Goal: Task Accomplishment & Management: Manage account settings

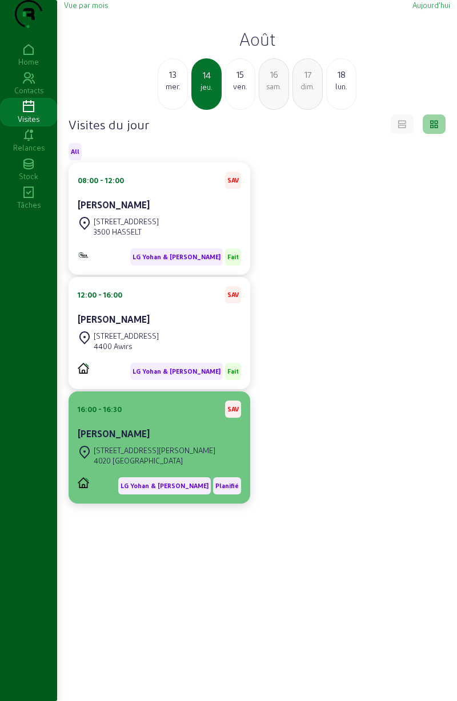
click at [139, 455] on div "[STREET_ADDRESS][PERSON_NAME]" at bounding box center [155, 450] width 122 height 10
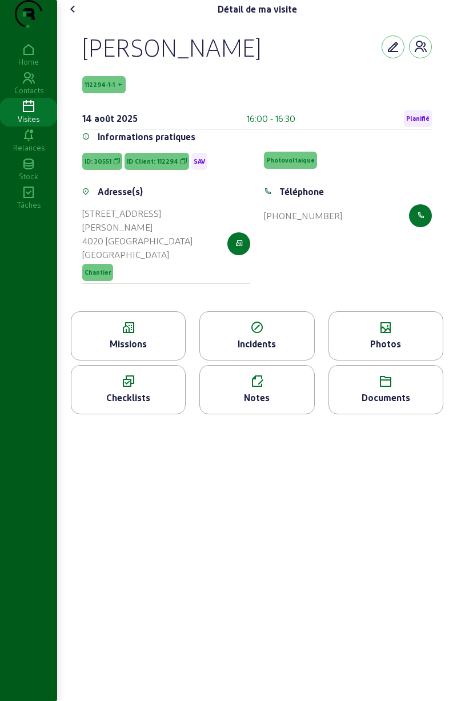
click at [413, 127] on span "Planifié" at bounding box center [418, 118] width 28 height 17
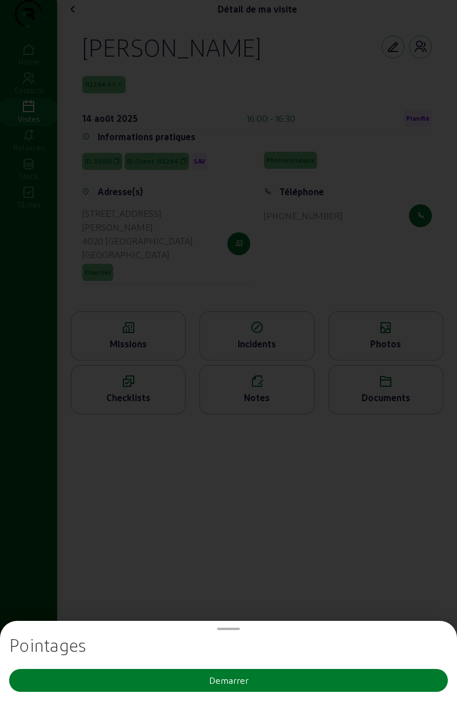
click at [194, 670] on button "Demarrer" at bounding box center [228, 679] width 439 height 23
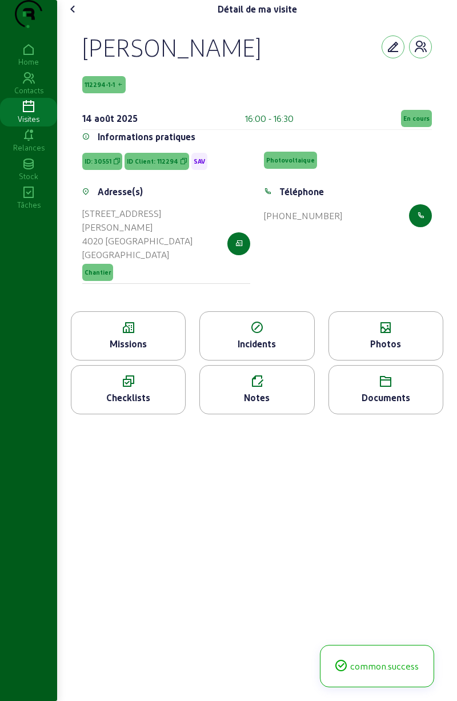
click at [412, 122] on span "En cours" at bounding box center [417, 118] width 26 height 8
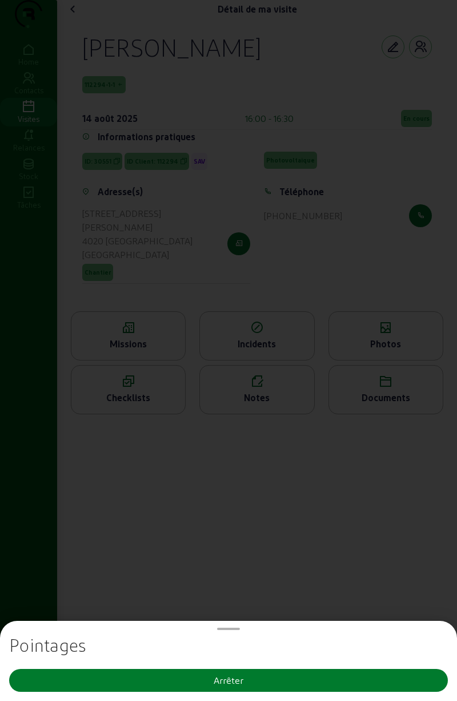
click at [224, 682] on div "Arrêter" at bounding box center [229, 680] width 30 height 14
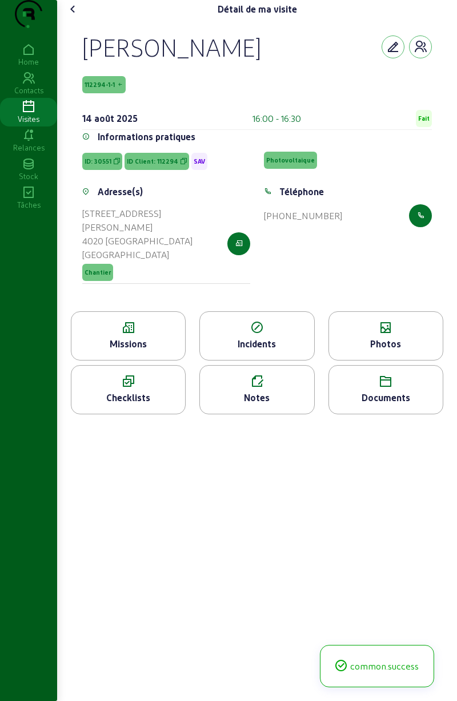
click at [130, 335] on icon at bounding box center [128, 328] width 114 height 14
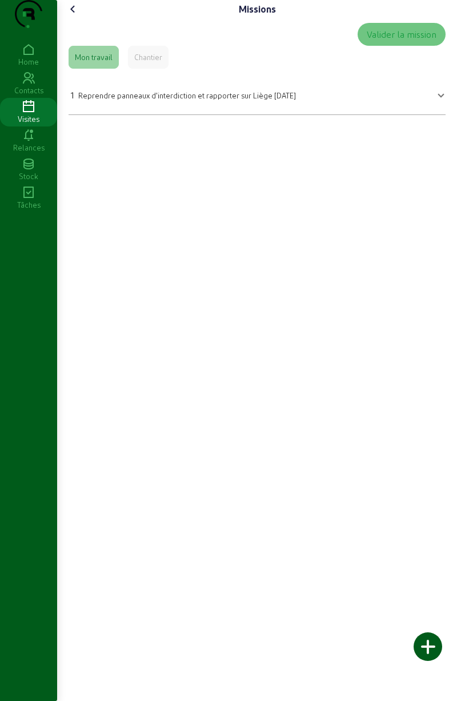
click at [120, 99] on span "Reprendre panneaux d'interdiction et rapporter sur Liège [DATE]" at bounding box center [187, 95] width 218 height 9
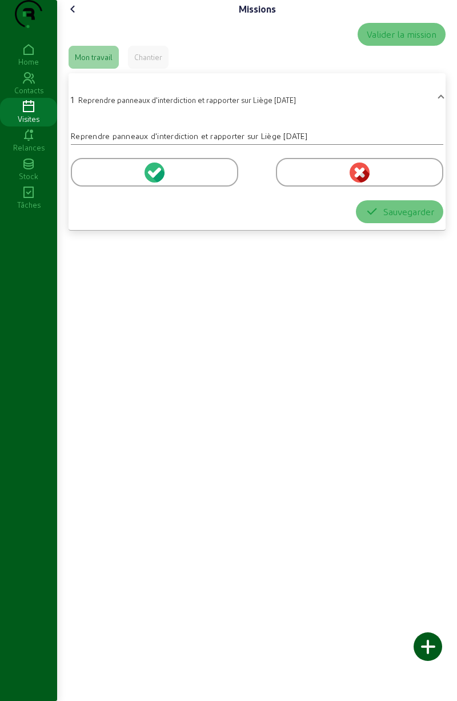
click at [128, 186] on div at bounding box center [155, 172] width 168 height 29
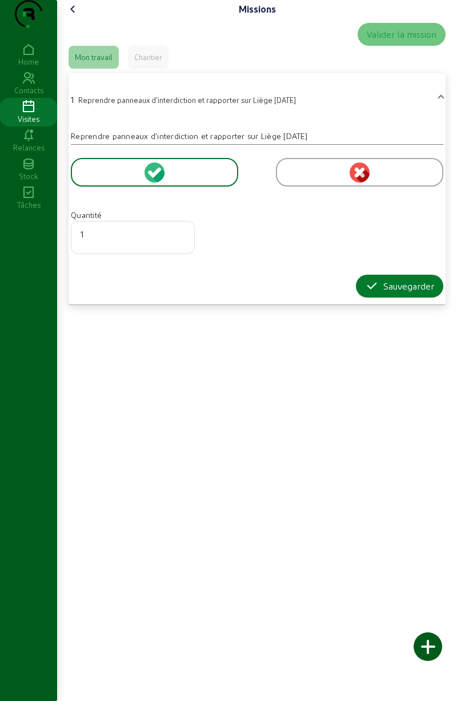
click at [372, 293] on icon "button" at bounding box center [372, 286] width 14 height 14
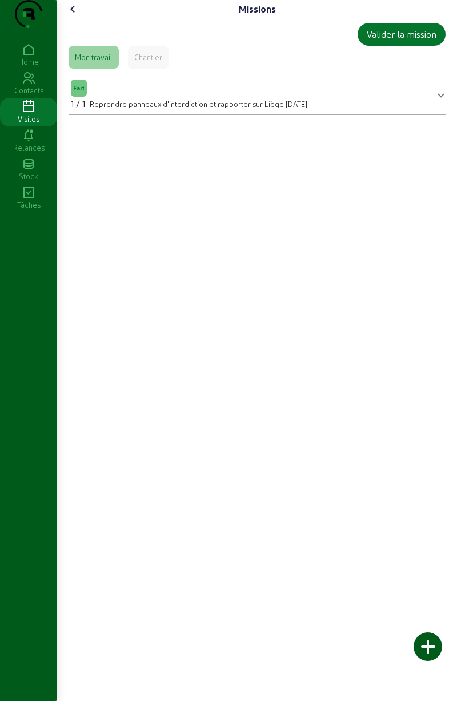
click at [82, 18] on cam-font-icon at bounding box center [73, 9] width 18 height 18
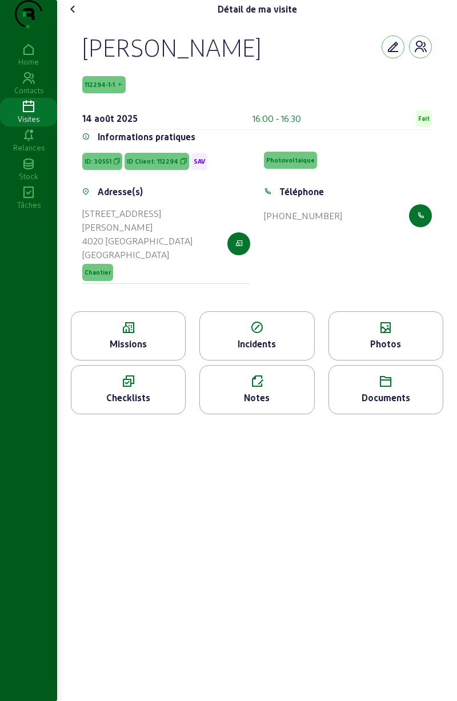
click at [82, 18] on cam-font-icon at bounding box center [73, 9] width 18 height 18
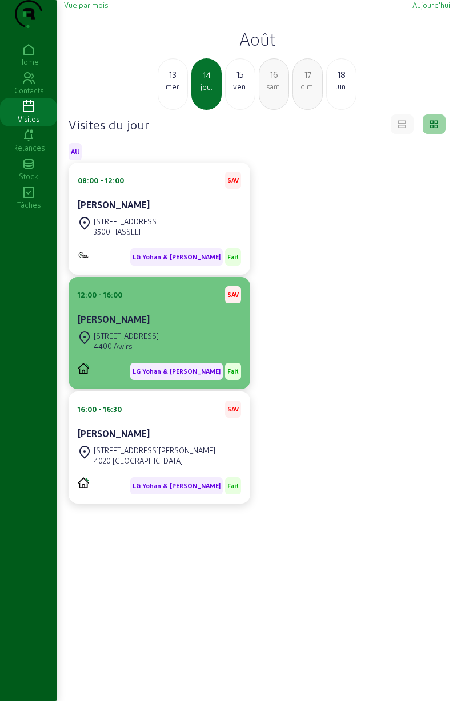
click at [136, 351] on div "[STREET_ADDRESS]" at bounding box center [118, 340] width 81 height 25
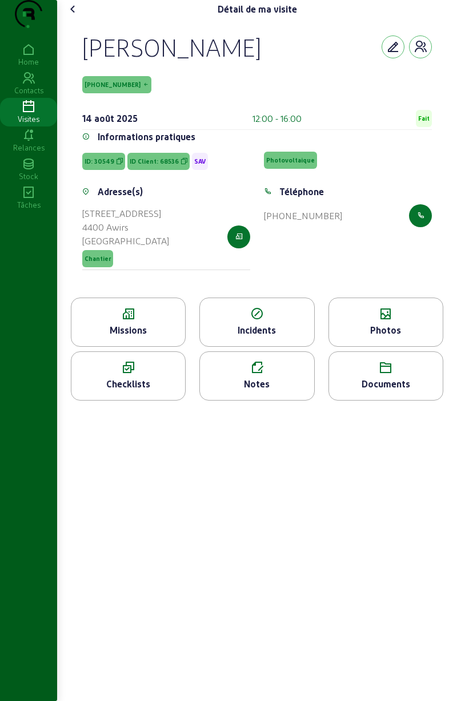
click at [125, 344] on div "Missions" at bounding box center [128, 321] width 115 height 49
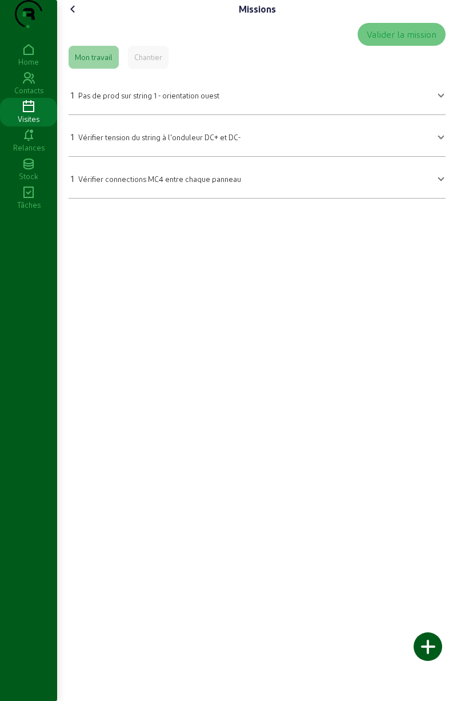
click at [113, 99] on span "Pas de prod sur string 1 - orientation ouest" at bounding box center [148, 95] width 141 height 9
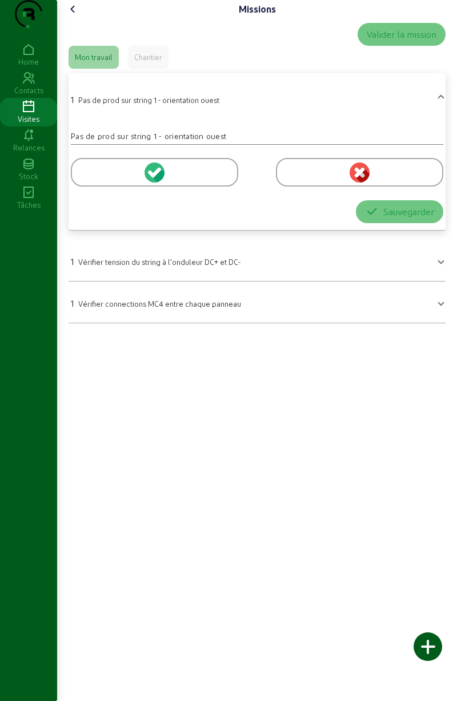
click at [145, 186] on div at bounding box center [155, 172] width 168 height 29
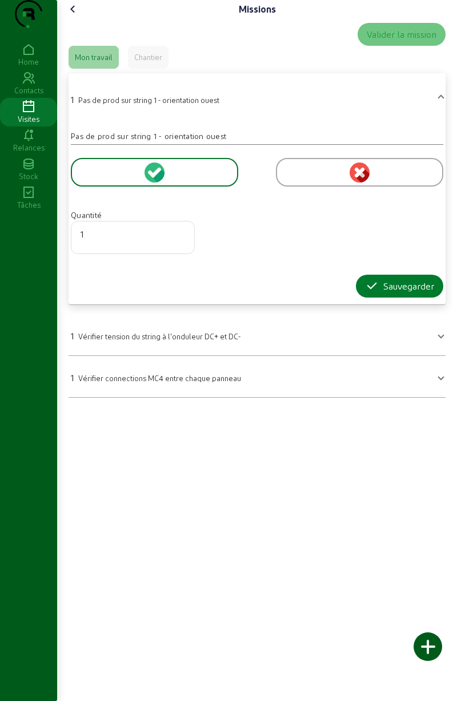
click at [377, 293] on div "Sauvegarder" at bounding box center [399, 286] width 69 height 14
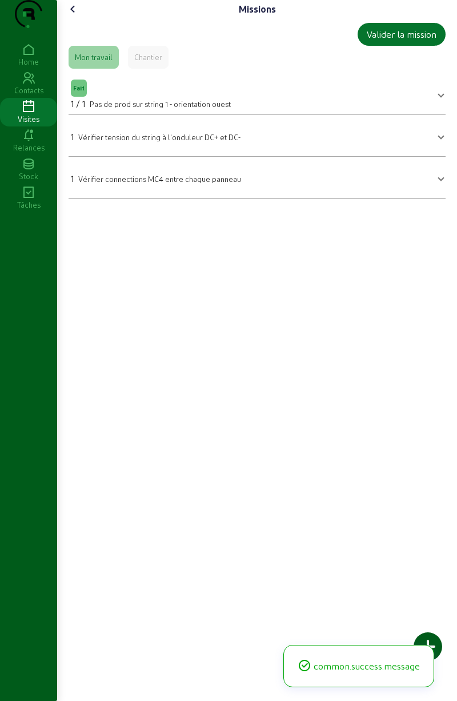
click at [110, 141] on span "Vérifier tension du string à l'onduleur DC+ et DC-" at bounding box center [159, 137] width 162 height 9
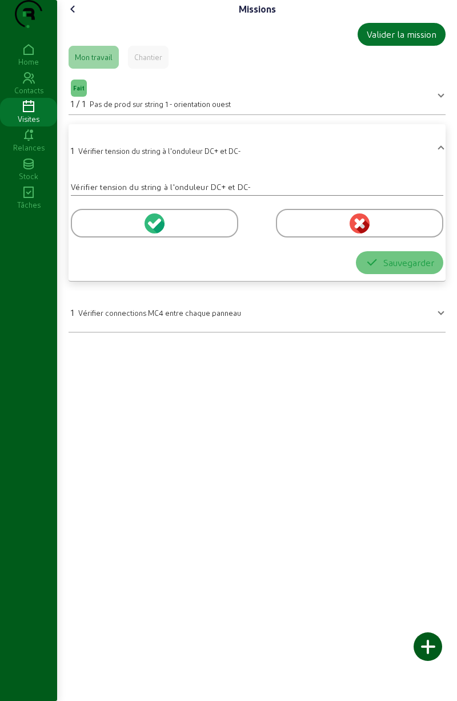
click at [166, 237] on div at bounding box center [155, 223] width 168 height 29
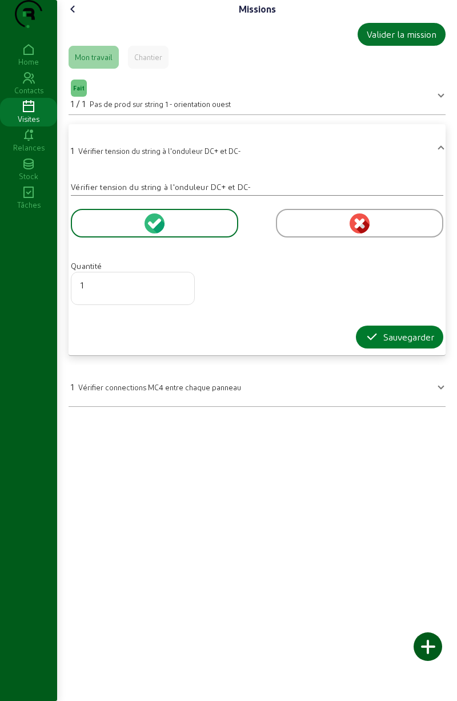
click at [377, 348] on button "Sauvegarder" at bounding box center [399, 336] width 87 height 23
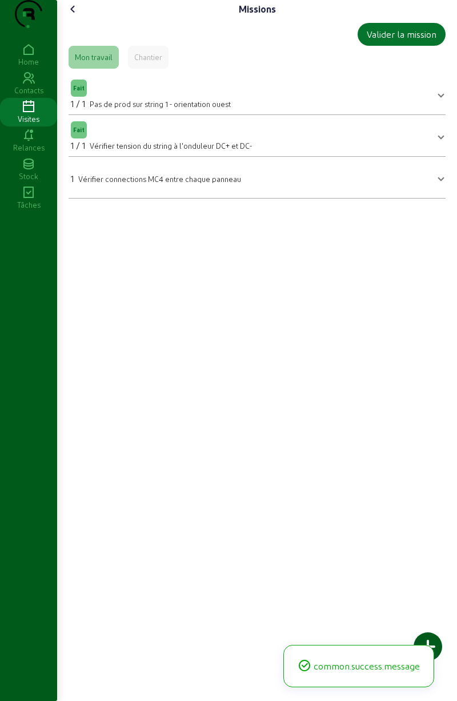
click at [102, 185] on div "1 Vérifier connections MC4 entre chaque panneau" at bounding box center [156, 179] width 170 height 14
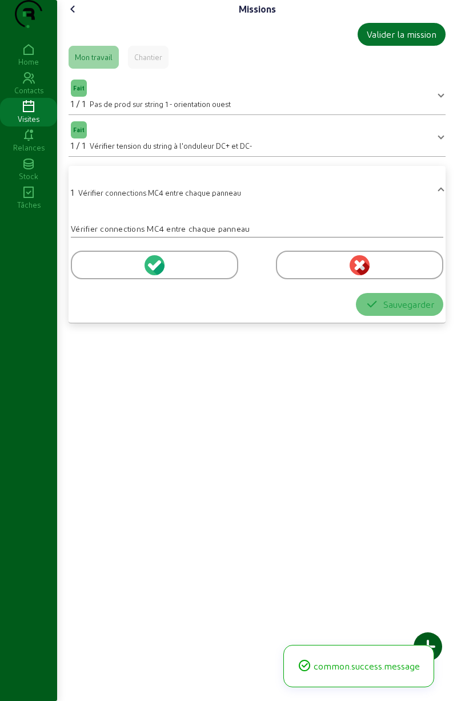
click at [135, 277] on div at bounding box center [155, 264] width 168 height 29
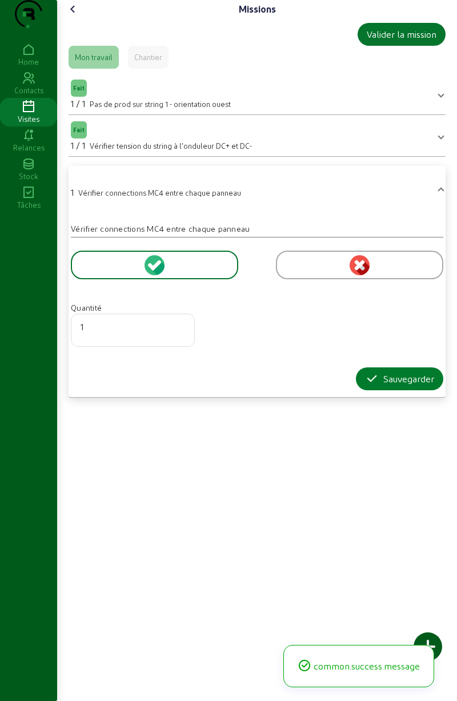
click at [357, 390] on button "Sauvegarder" at bounding box center [399, 378] width 87 height 23
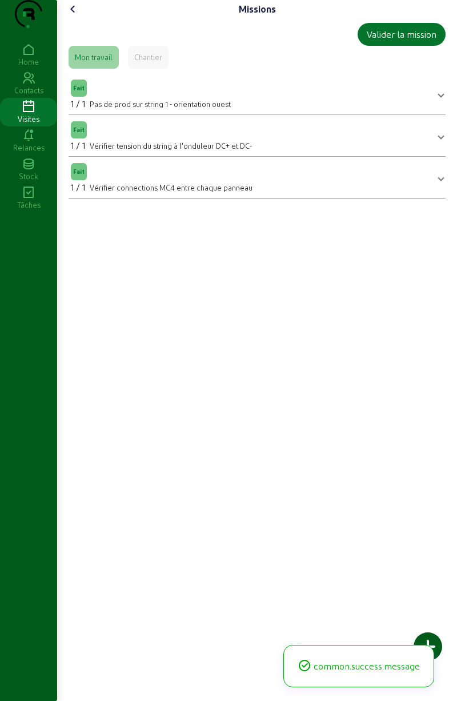
click at [427, 652] on div "common.success.message" at bounding box center [359, 665] width 151 height 42
click at [439, 643] on div at bounding box center [428, 646] width 29 height 29
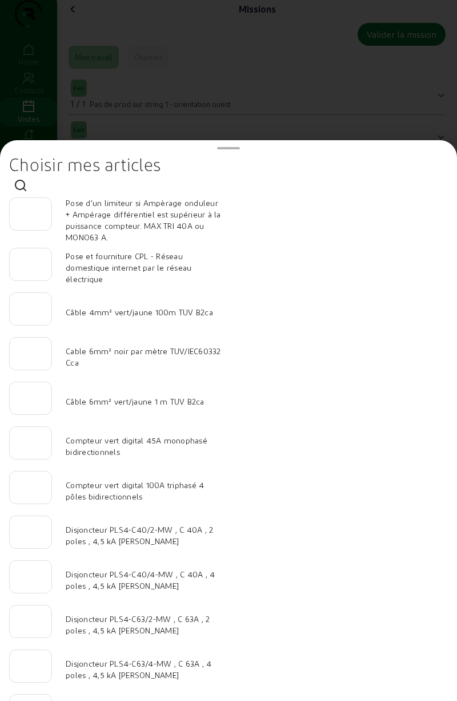
click at [113, 91] on div at bounding box center [228, 350] width 457 height 701
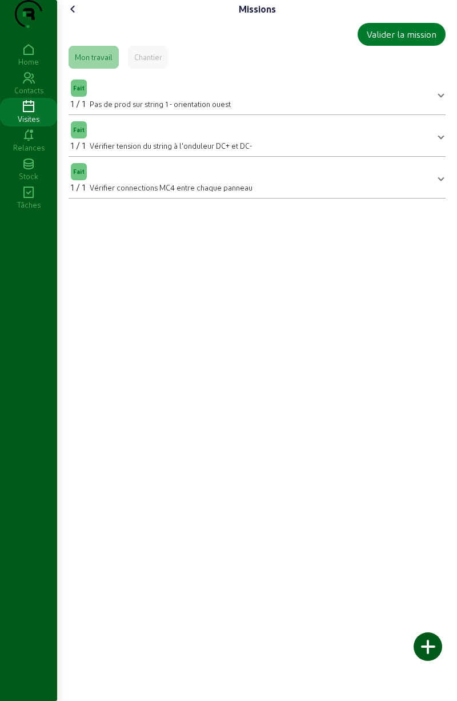
click at [375, 41] on div "Valider la mission" at bounding box center [402, 34] width 70 height 14
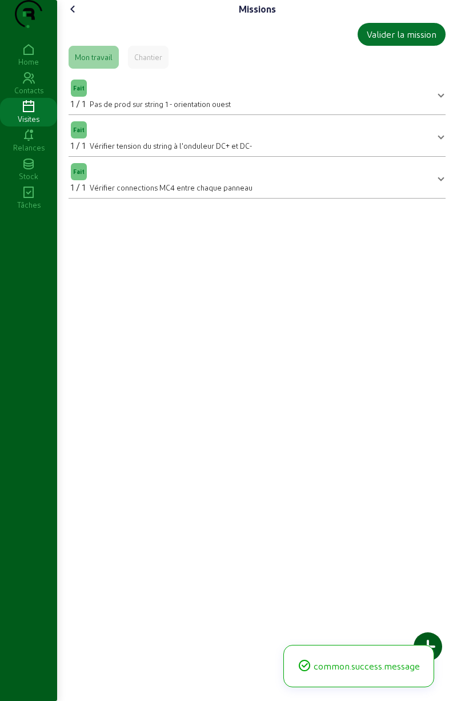
click at [75, 18] on cam-font-icon at bounding box center [73, 9] width 18 height 18
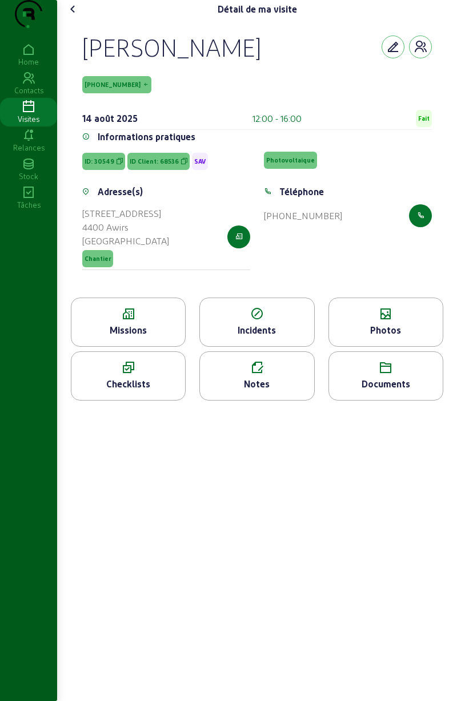
click at [378, 337] on div "Photos" at bounding box center [386, 330] width 114 height 14
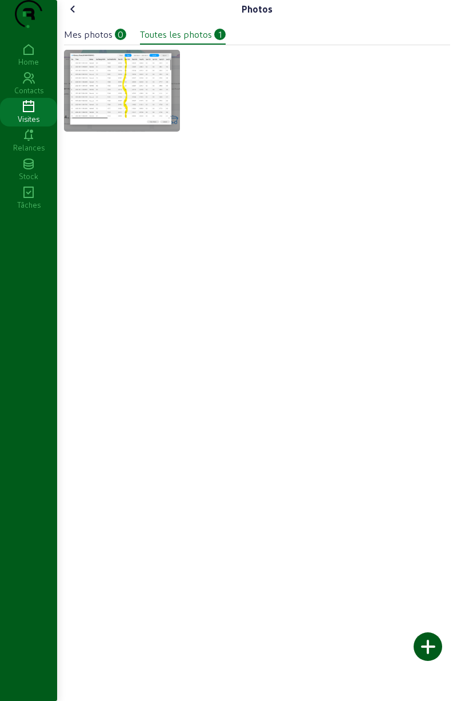
click at [437, 648] on div at bounding box center [428, 646] width 29 height 29
